Goal: Check status: Verify the current state of an ongoing process or item

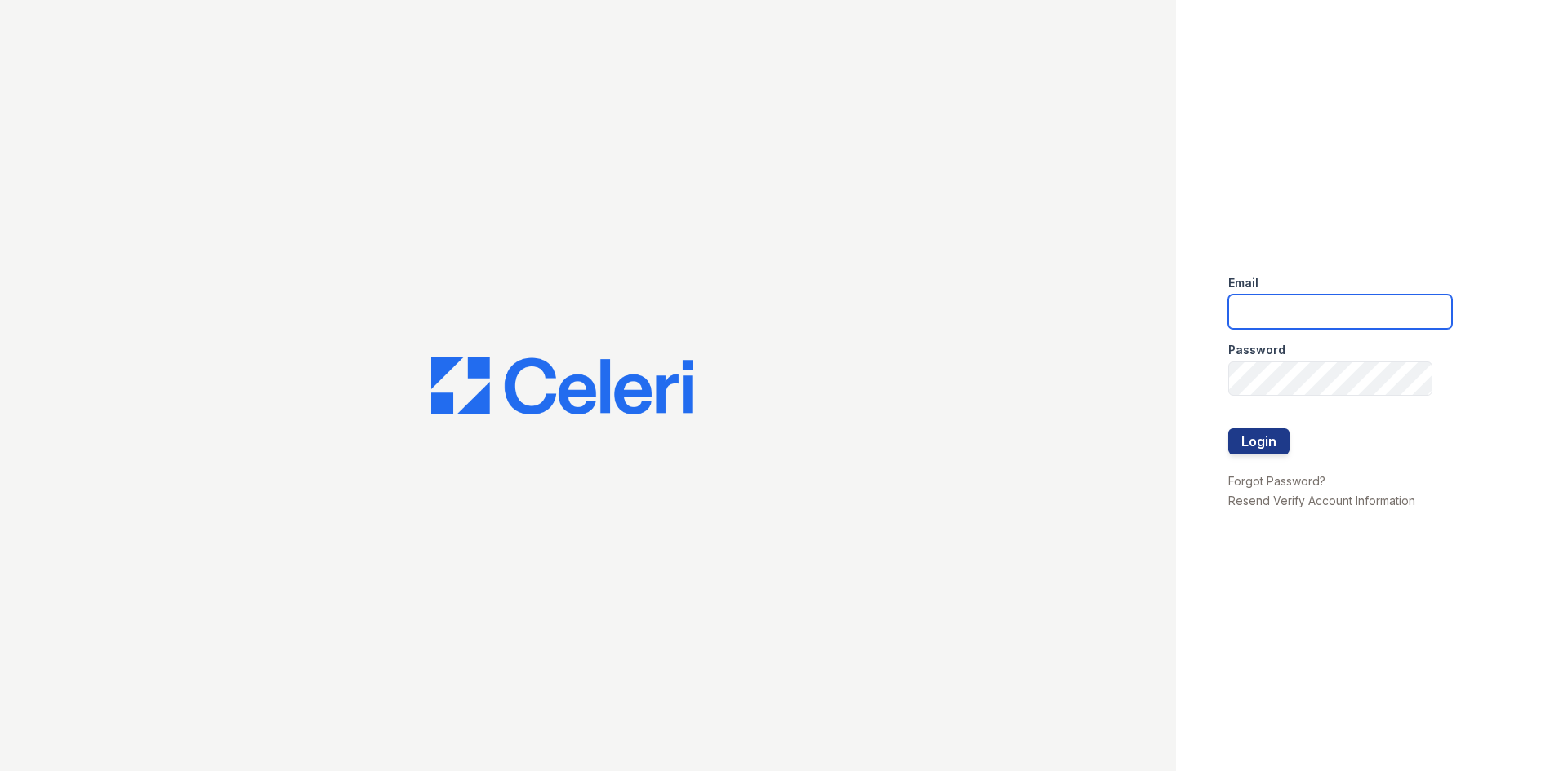
click at [1314, 315] on input "email" at bounding box center [1340, 312] width 224 height 34
type input "[EMAIL_ADDRESS][DOMAIN_NAME]"
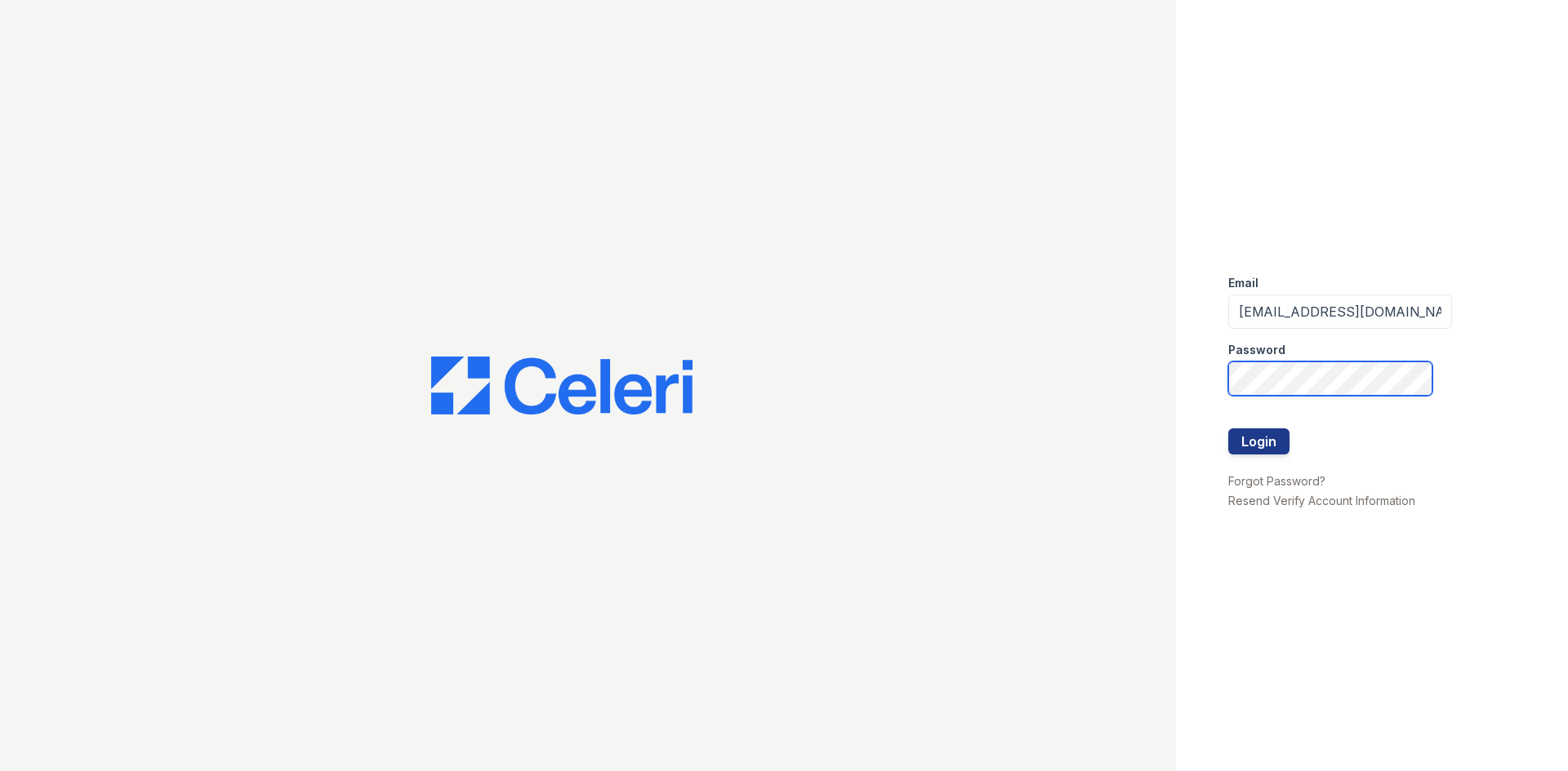
click at [1228, 428] on button "Login" at bounding box center [1258, 442] width 61 height 26
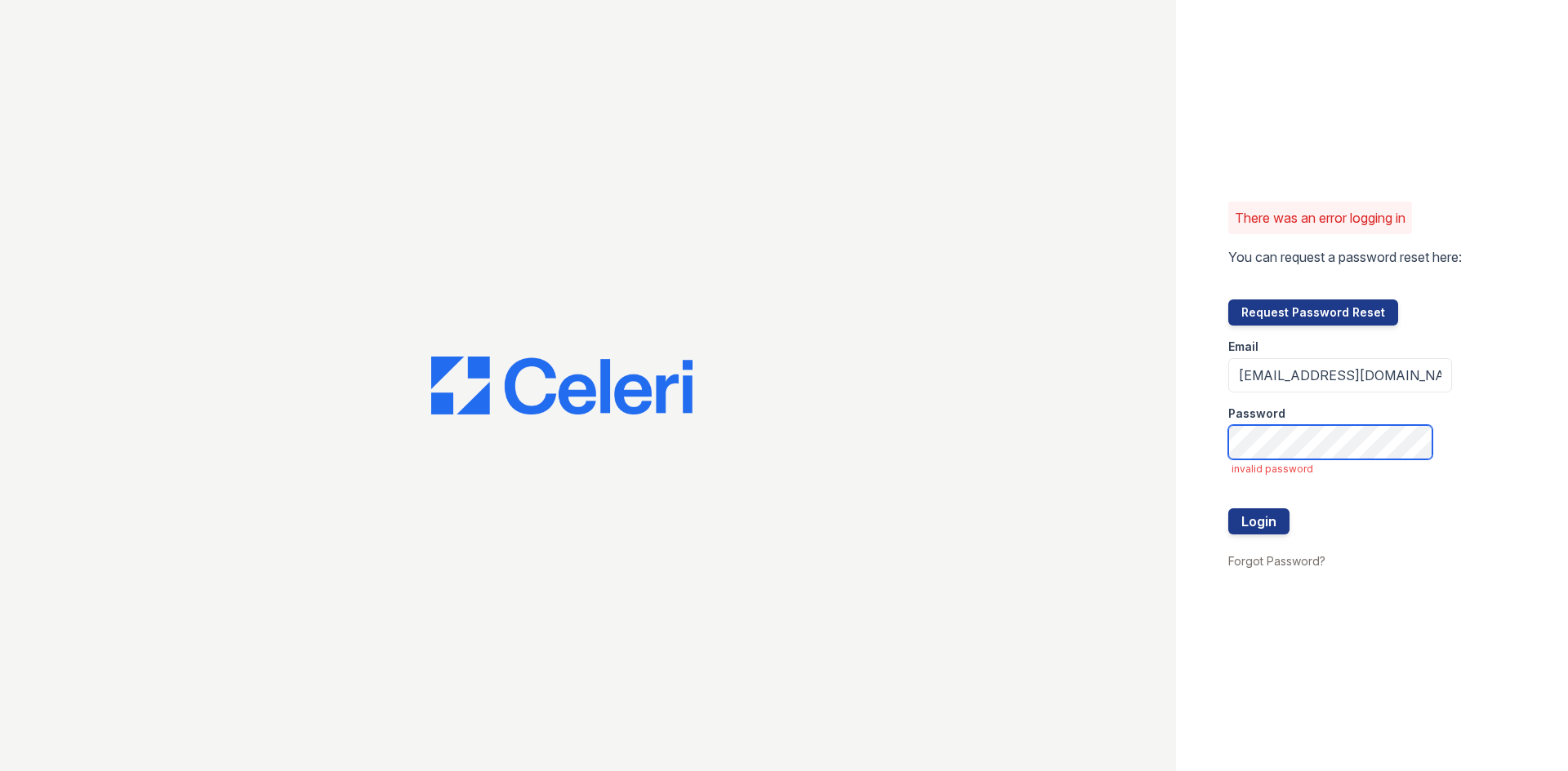
click at [1228, 509] on button "Login" at bounding box center [1258, 522] width 61 height 26
click at [1287, 383] on input "[EMAIL_ADDRESS][DOMAIN_NAME]" at bounding box center [1340, 375] width 224 height 34
type input "Miluna@trinity-pm.com"
click at [1228, 509] on button "Login" at bounding box center [1258, 522] width 61 height 26
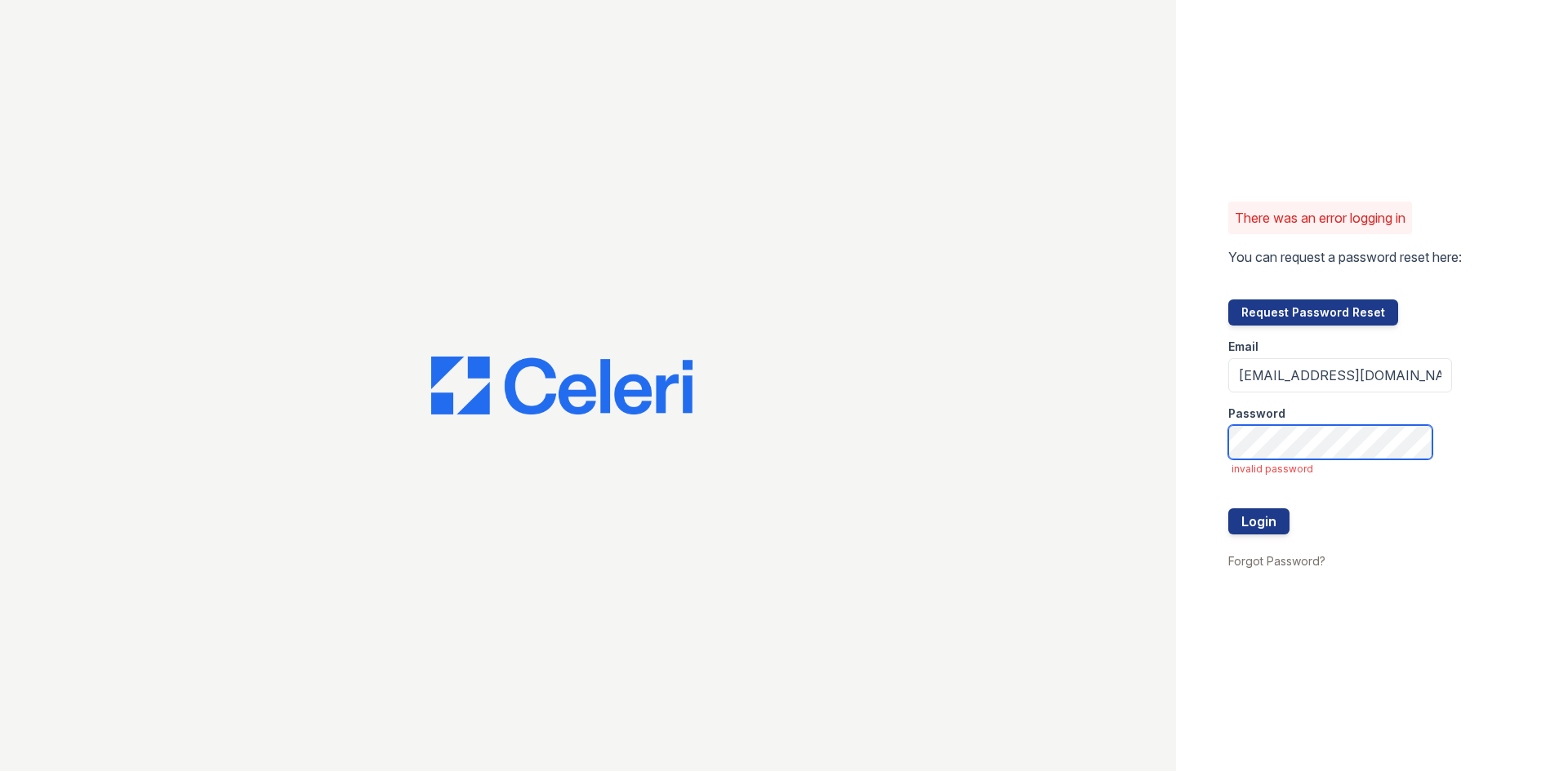
click at [1228, 509] on button "Login" at bounding box center [1258, 522] width 61 height 26
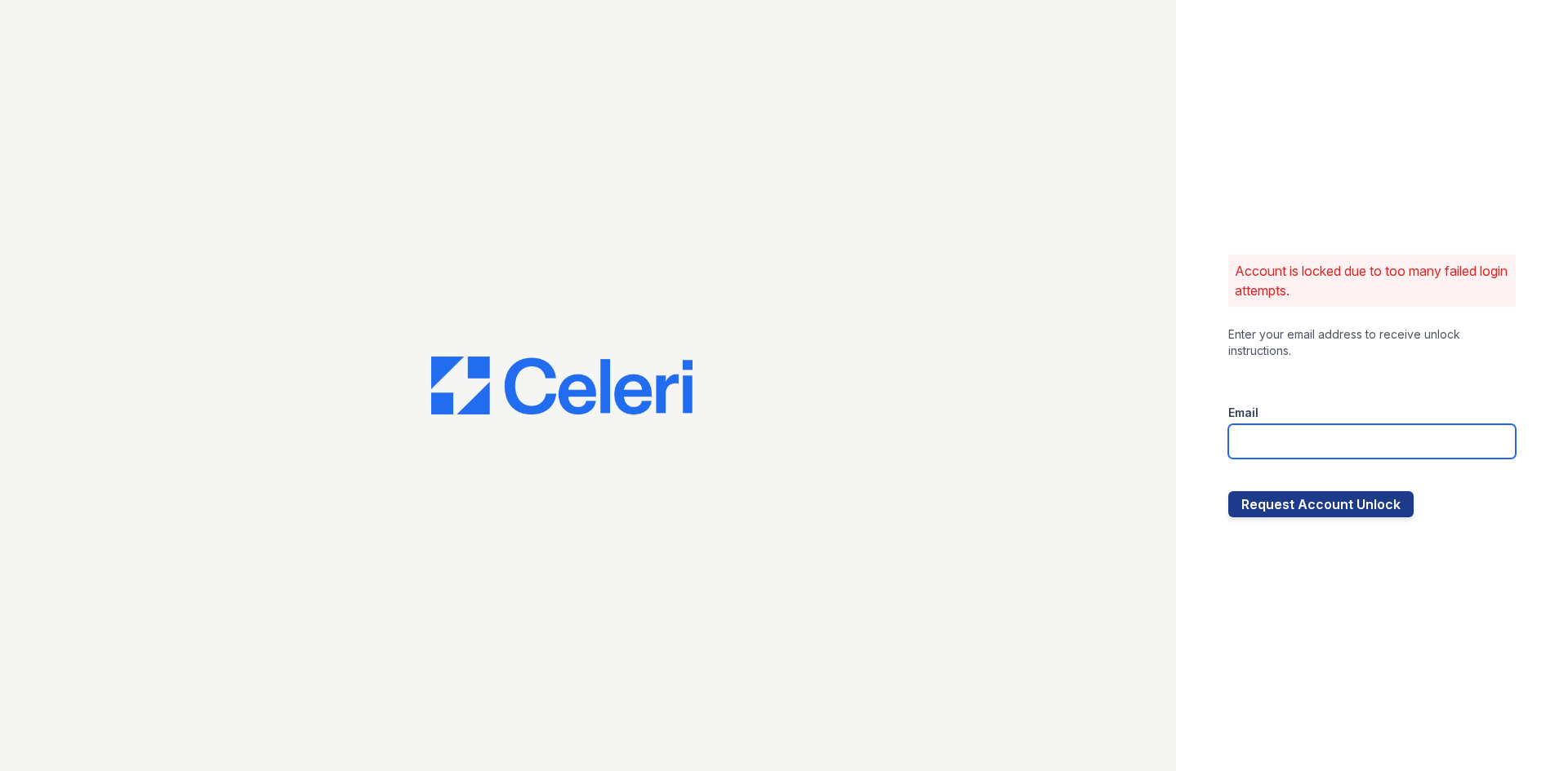
click at [1286, 432] on input "email" at bounding box center [1371, 442] width 287 height 34
type input "miluna@trinity-pm.com"
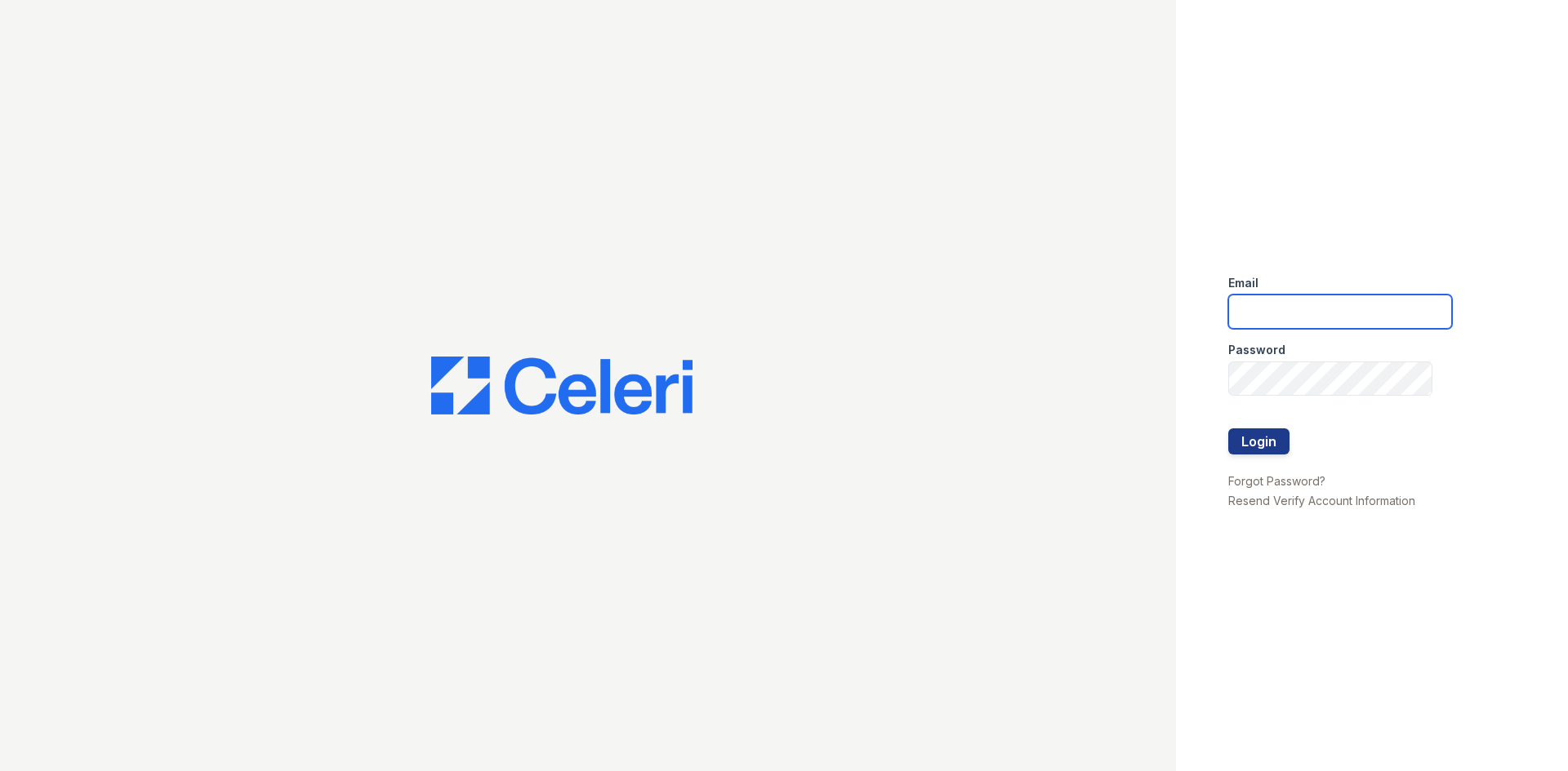
click at [1320, 321] on input "email" at bounding box center [1340, 312] width 224 height 34
type input "miluna@trinity-pm.com"
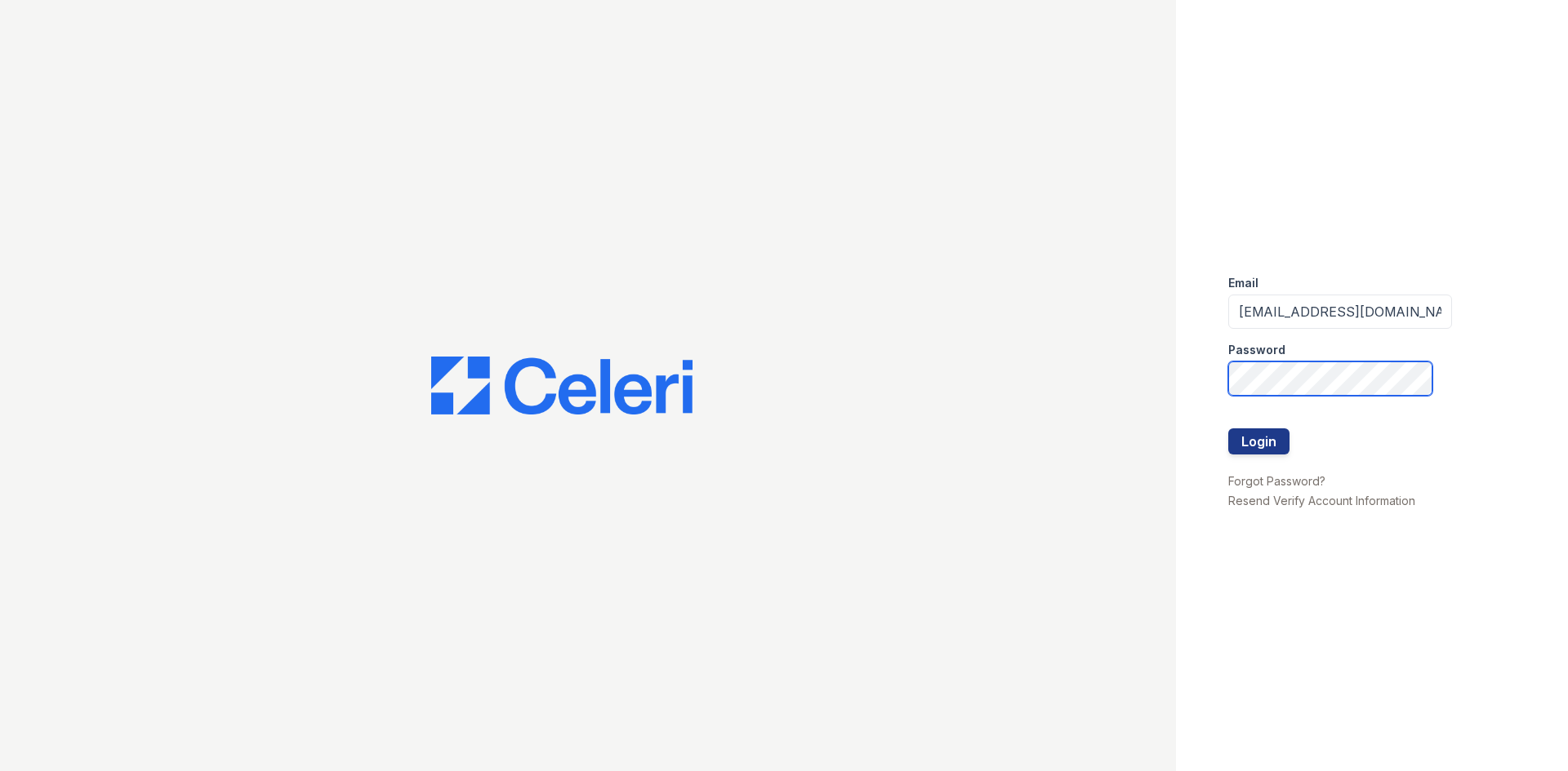
click at [1228, 428] on button "Login" at bounding box center [1258, 442] width 61 height 26
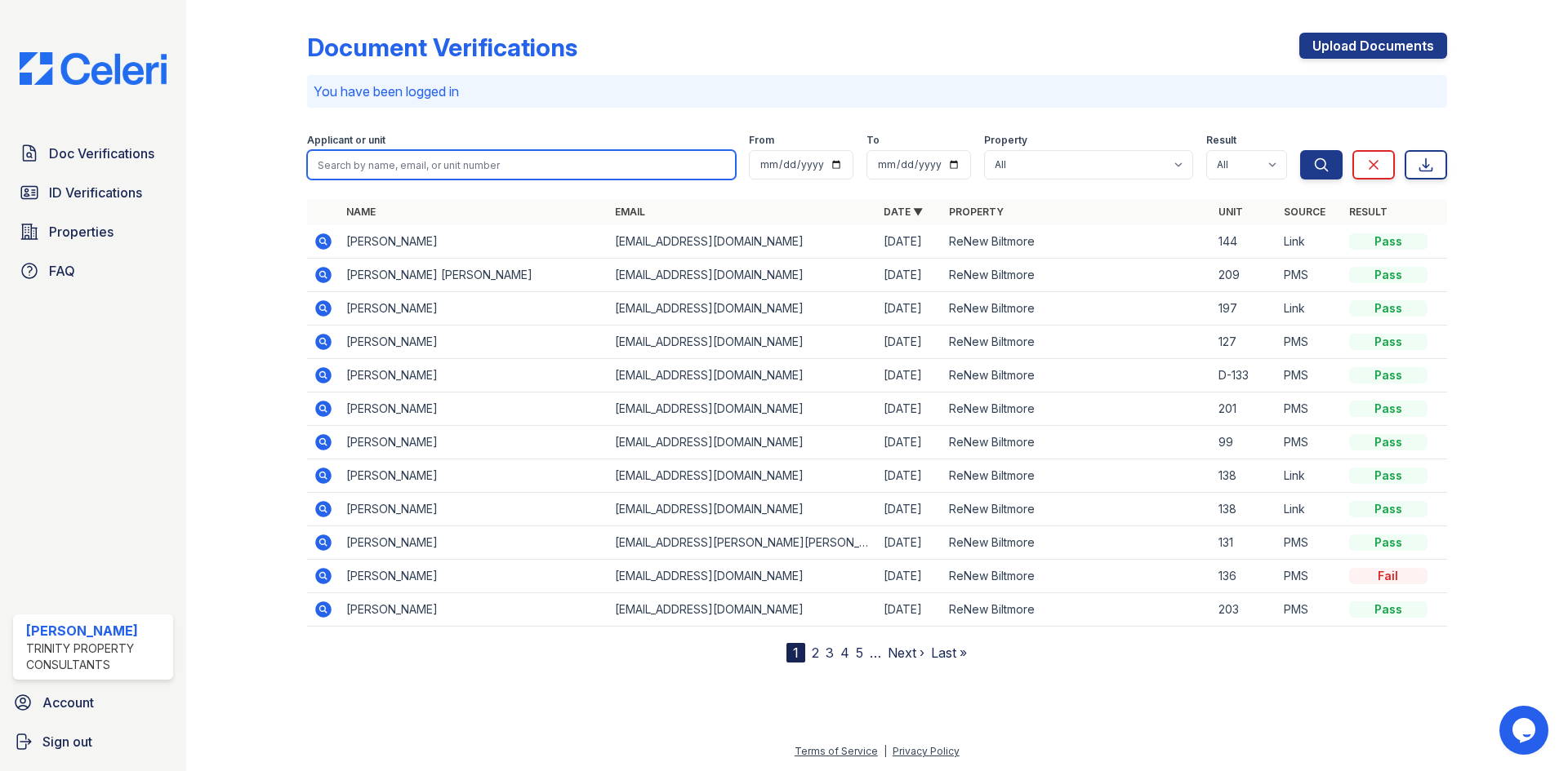
click at [498, 163] on input "search" at bounding box center [521, 165] width 429 height 29
type input "basil"
click at [1300, 150] on button "Search" at bounding box center [1321, 165] width 43 height 29
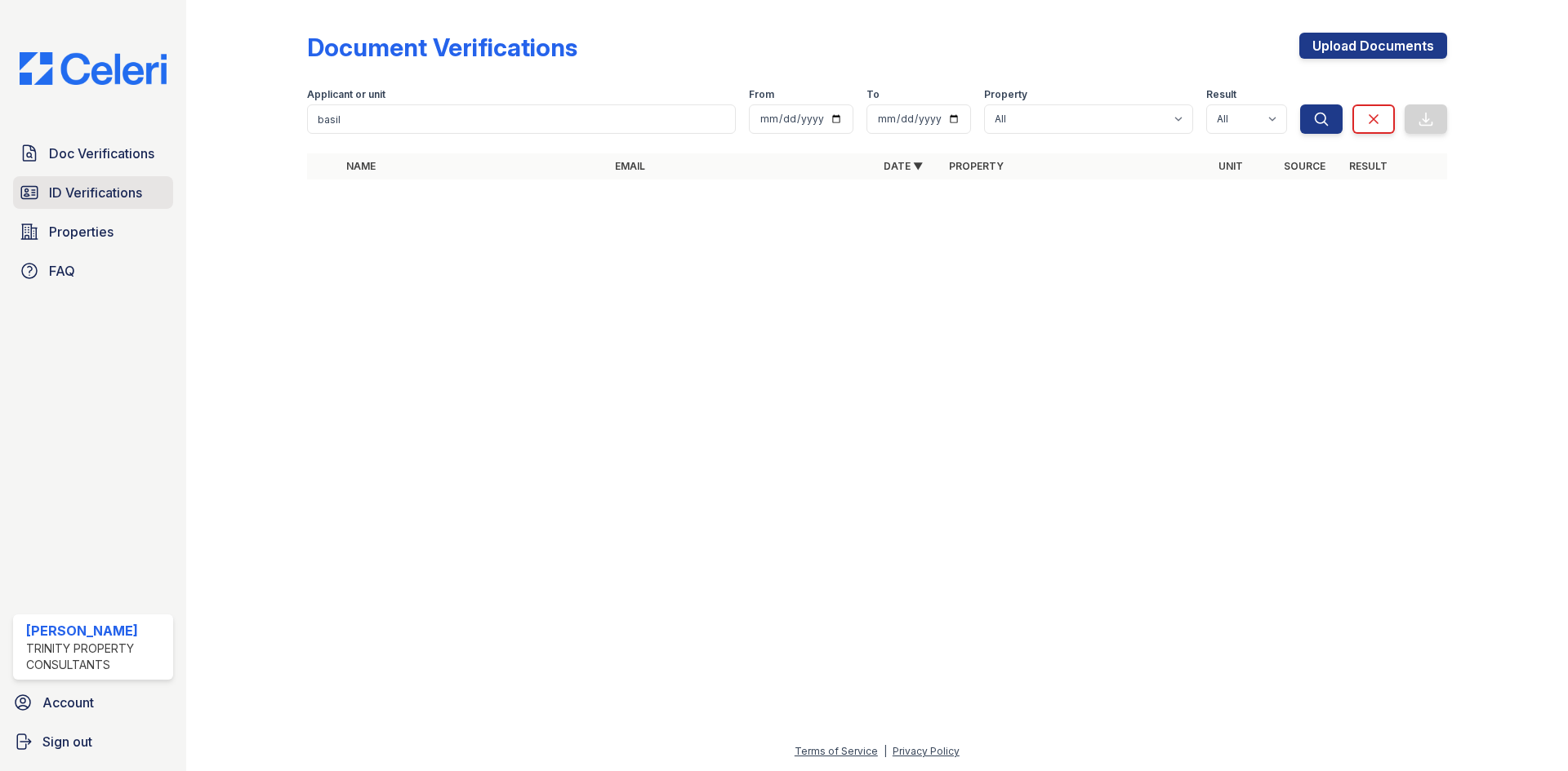
click at [76, 196] on span "ID Verifications" at bounding box center [96, 193] width 93 height 20
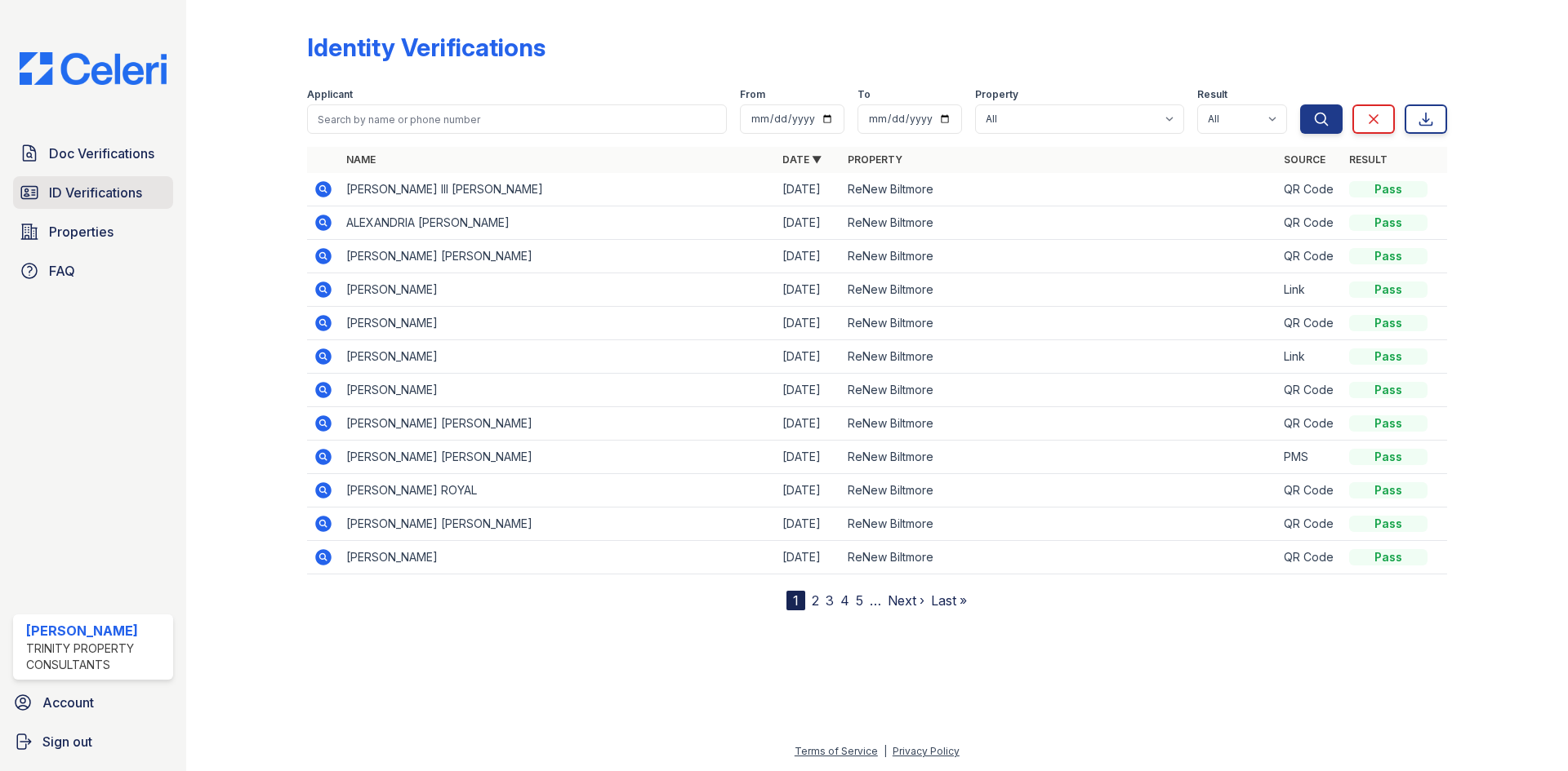
click at [85, 208] on link "ID Verifications" at bounding box center [93, 193] width 160 height 33
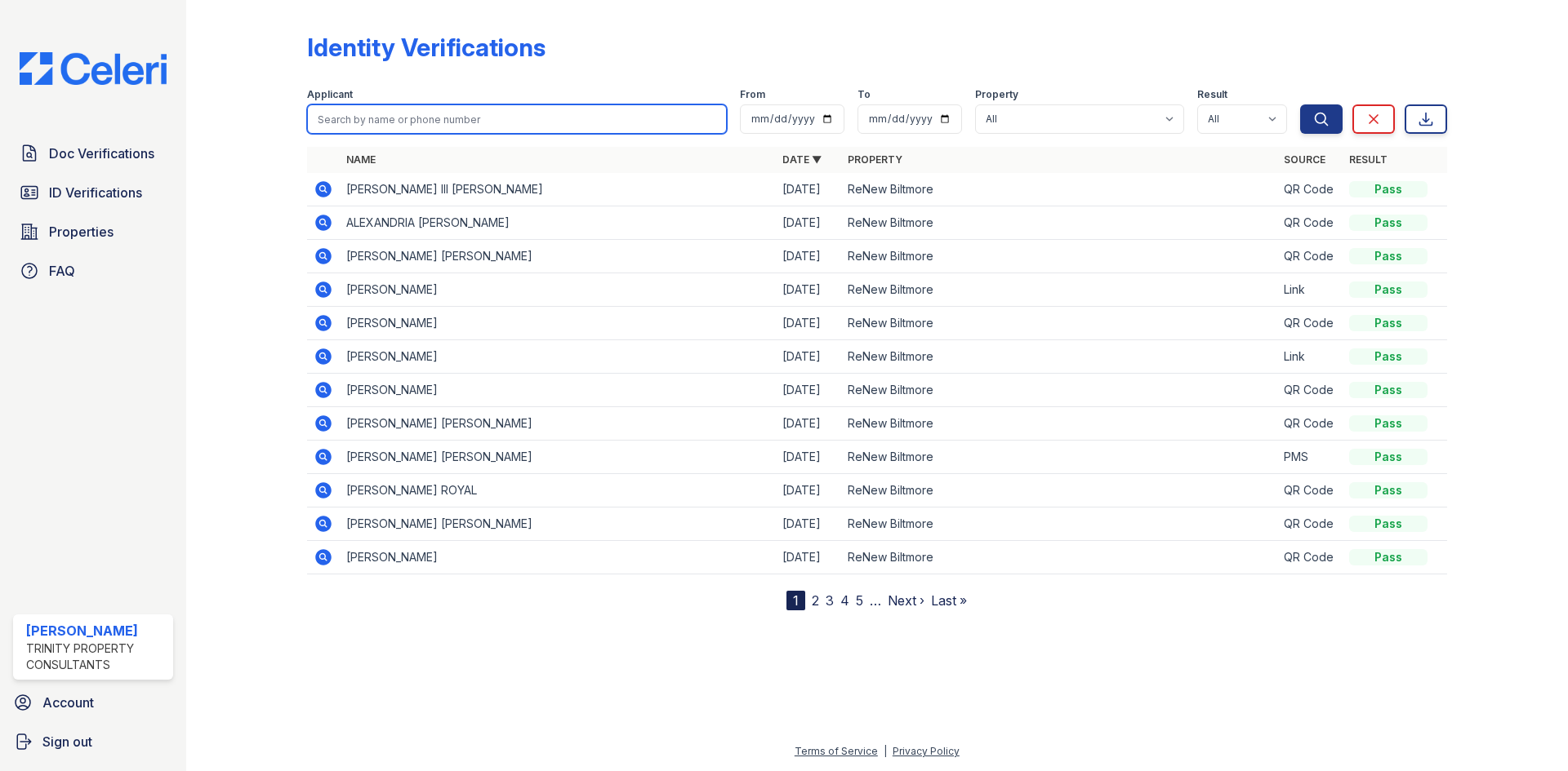
click at [425, 123] on input "search" at bounding box center [516, 119] width 420 height 29
type input "basil"
click at [1300, 105] on button "Search" at bounding box center [1321, 119] width 43 height 29
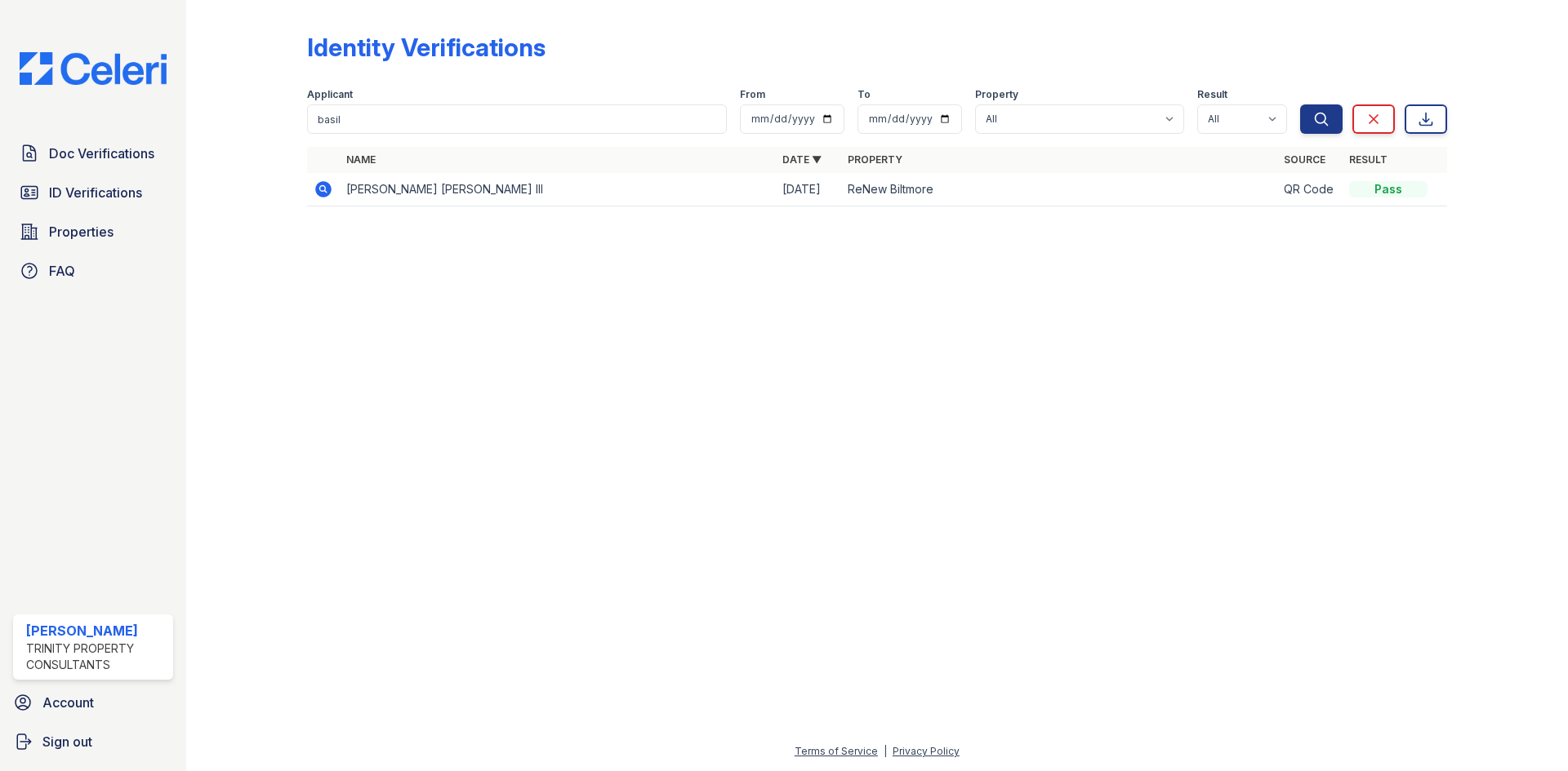
click at [318, 191] on icon at bounding box center [323, 190] width 16 height 16
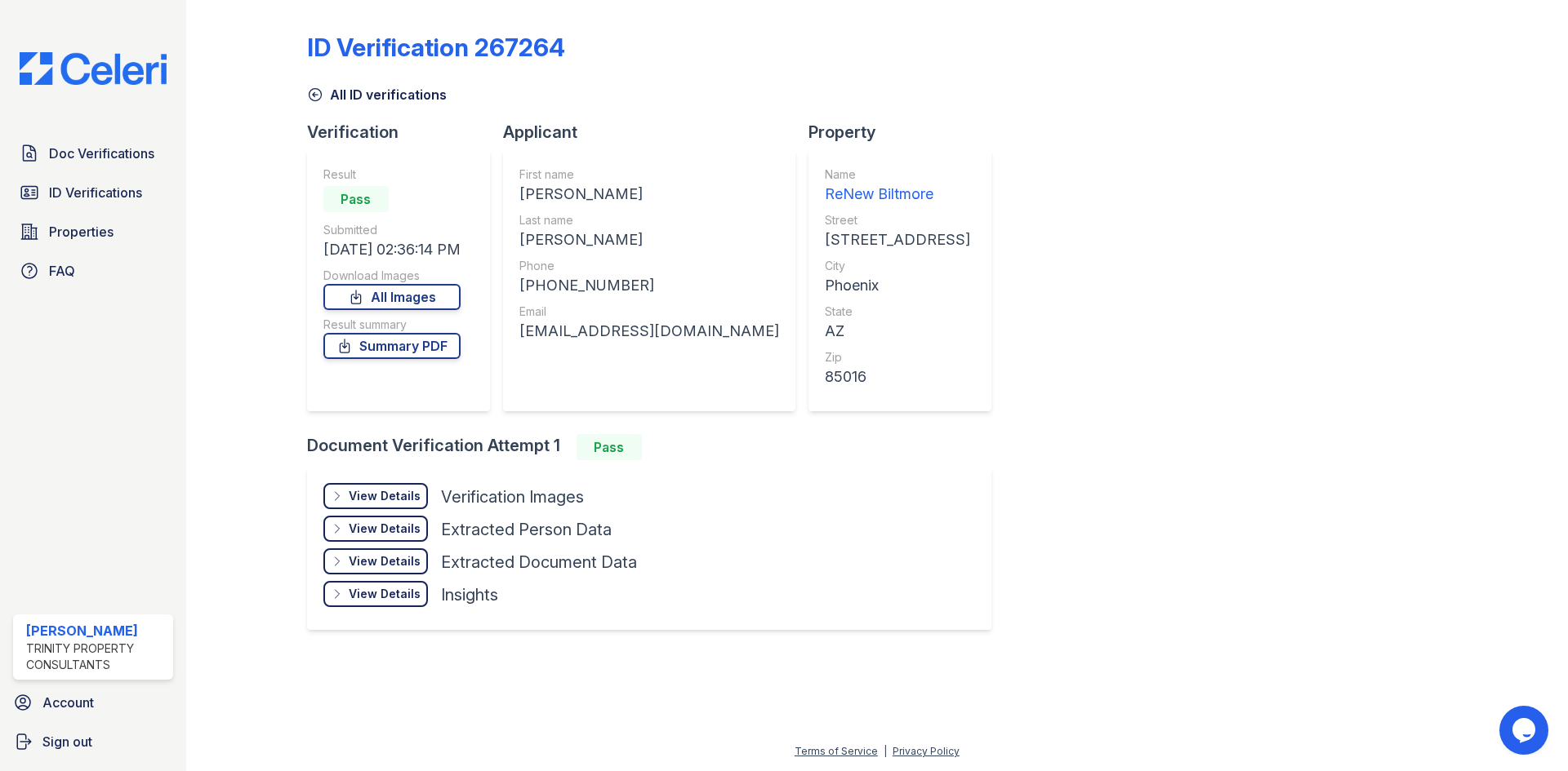
click at [387, 491] on div "View Details" at bounding box center [384, 496] width 72 height 16
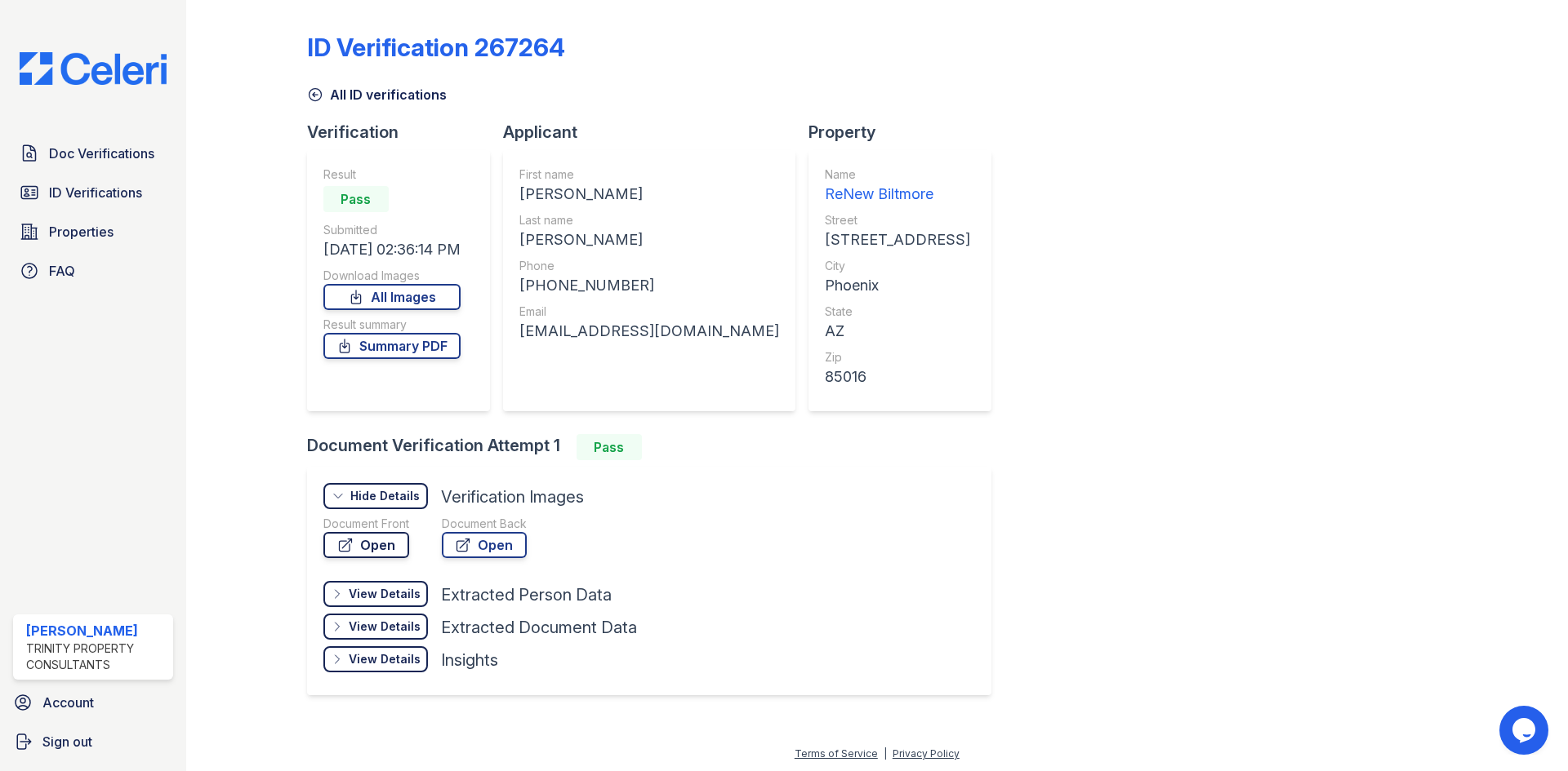
click at [379, 543] on link "Open" at bounding box center [366, 545] width 86 height 26
